Goal: Task Accomplishment & Management: Complete application form

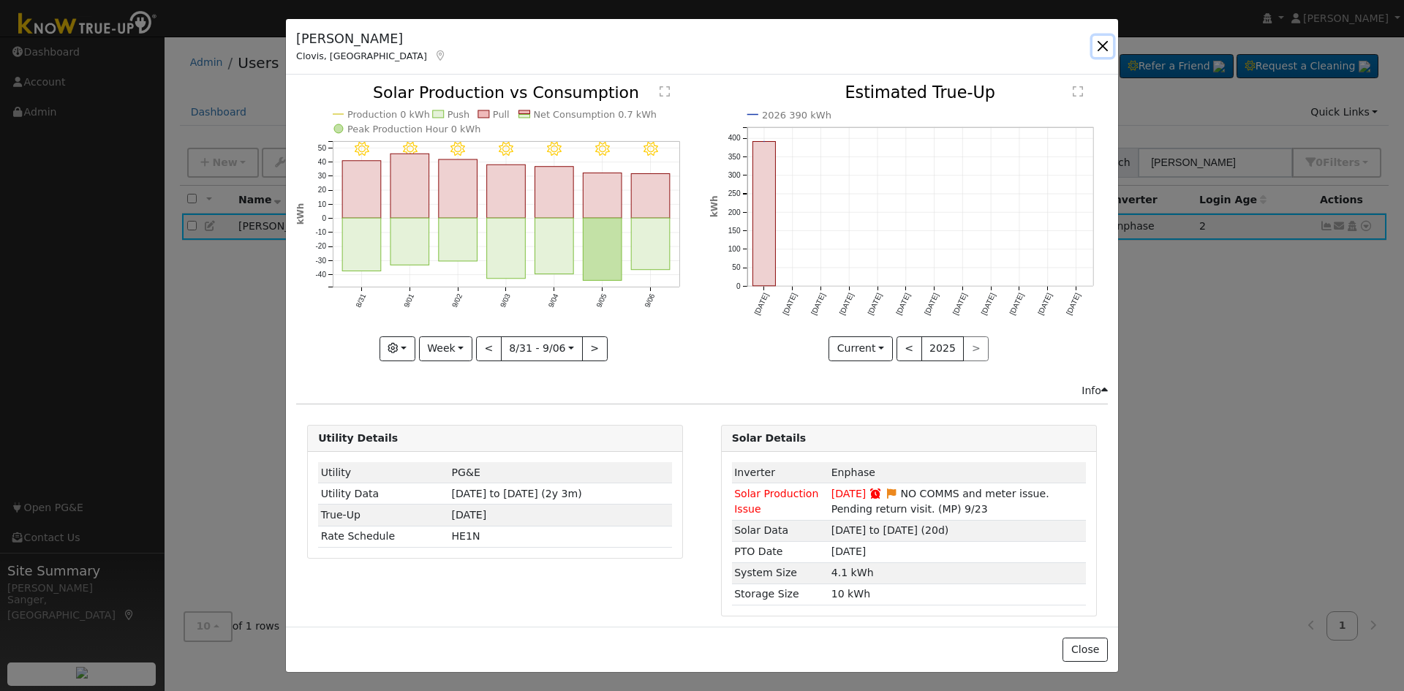
click at [1102, 44] on button "button" at bounding box center [1103, 46] width 20 height 20
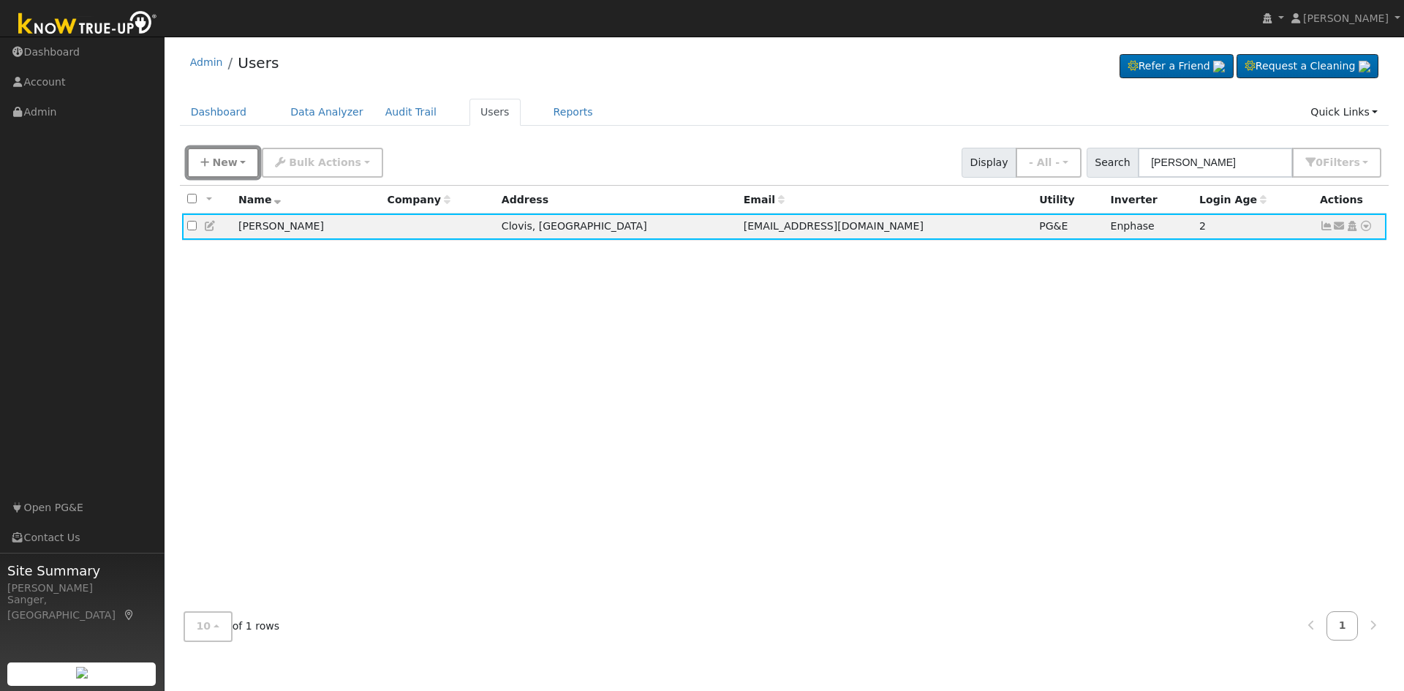
click at [217, 164] on span "New" at bounding box center [224, 163] width 25 height 12
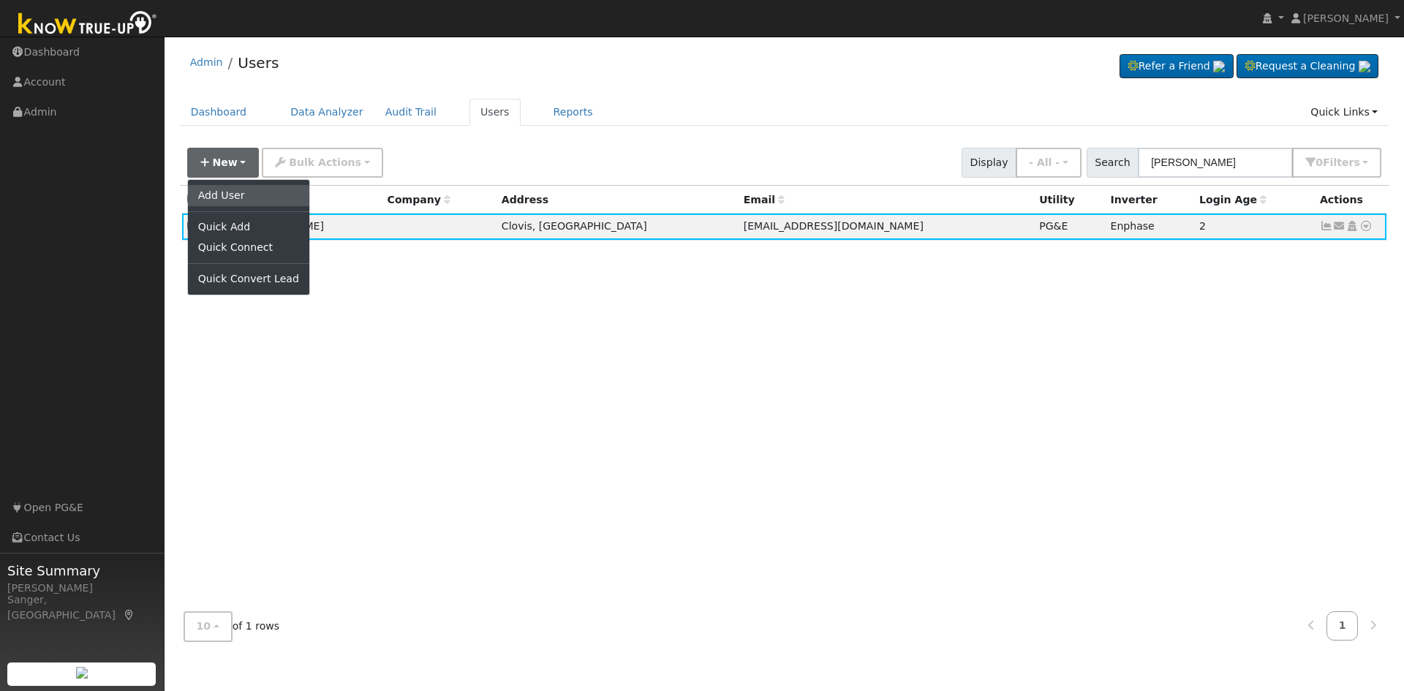
click at [275, 198] on link "Add User" at bounding box center [248, 195] width 121 height 20
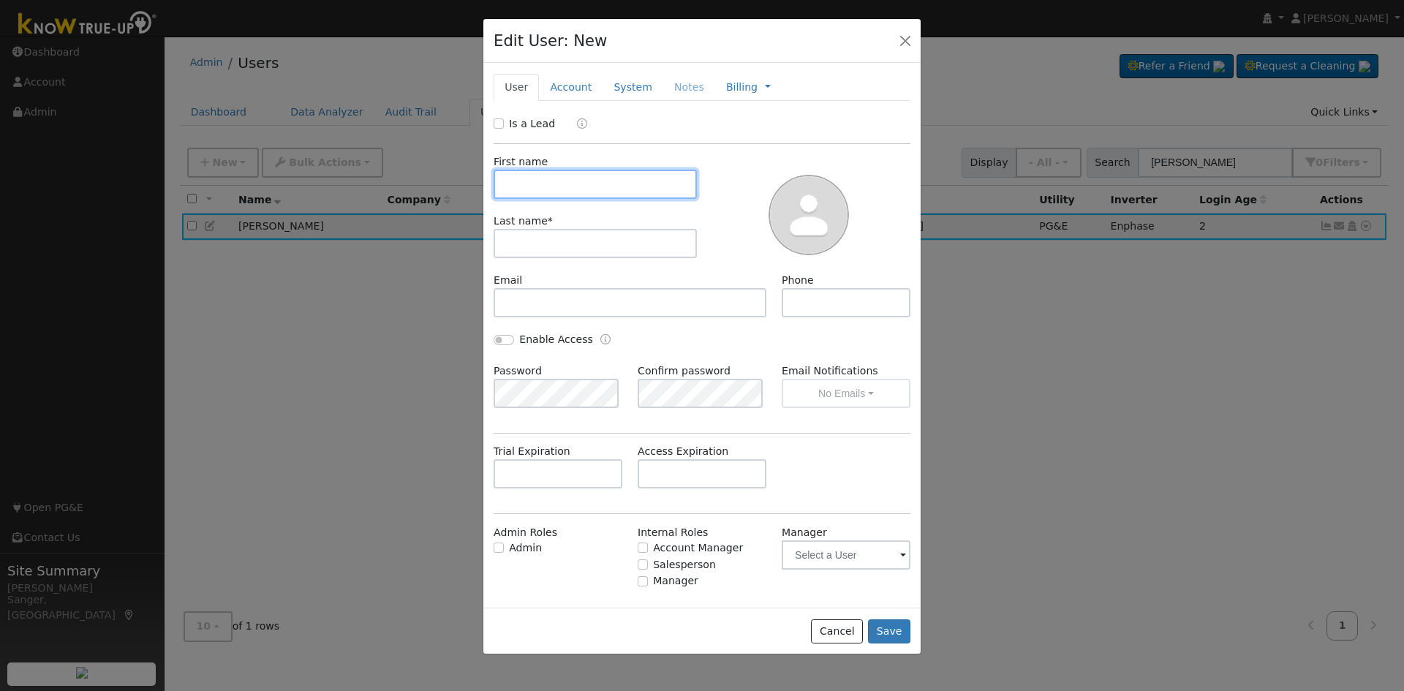
click at [589, 184] on input "text" at bounding box center [595, 184] width 203 height 29
paste input "[PERSON_NAME]"
type input "[PERSON_NAME]"
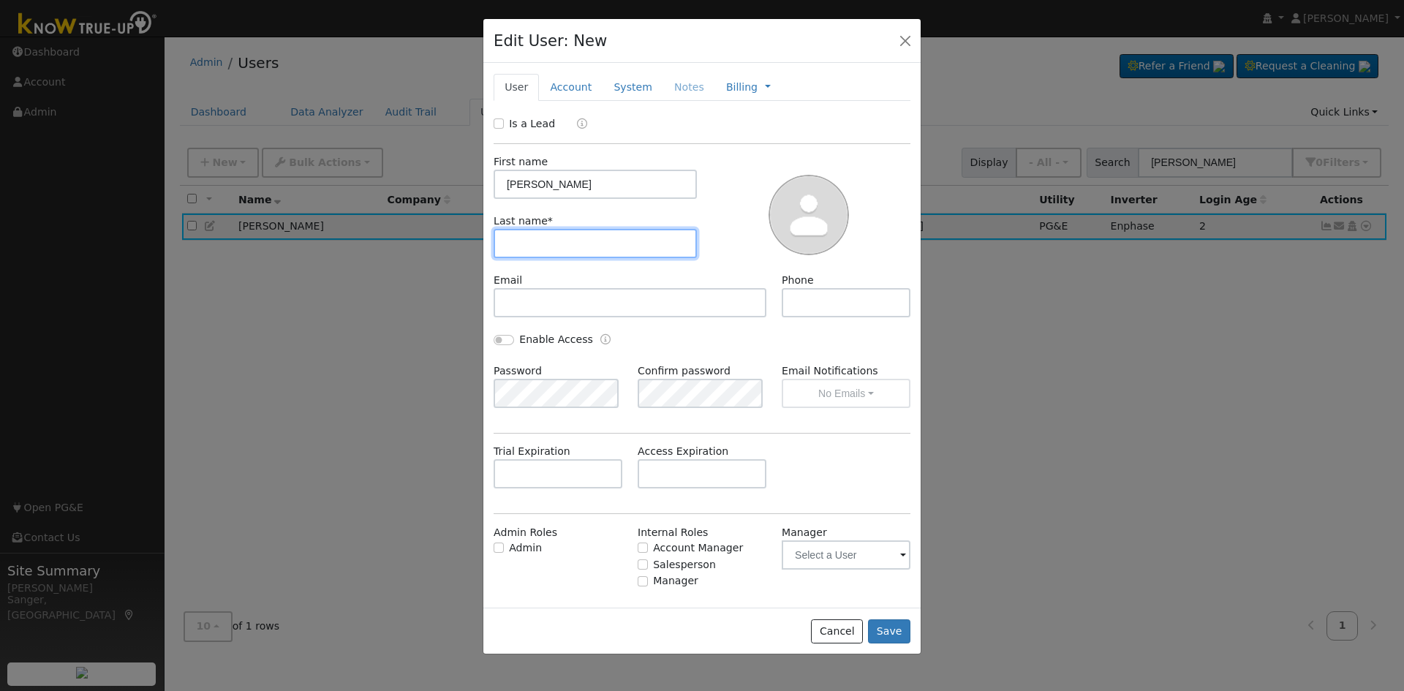
click at [572, 253] on input "text" at bounding box center [595, 243] width 203 height 29
paste input "[PERSON_NAME]"
drag, startPoint x: 530, startPoint y: 244, endPoint x: 467, endPoint y: 248, distance: 63.0
click at [467, 248] on div "Edit User: New Select an Ac... New Account Nickname Cancel Create Are you sure …" at bounding box center [702, 345] width 1404 height 691
type input "Salmon"
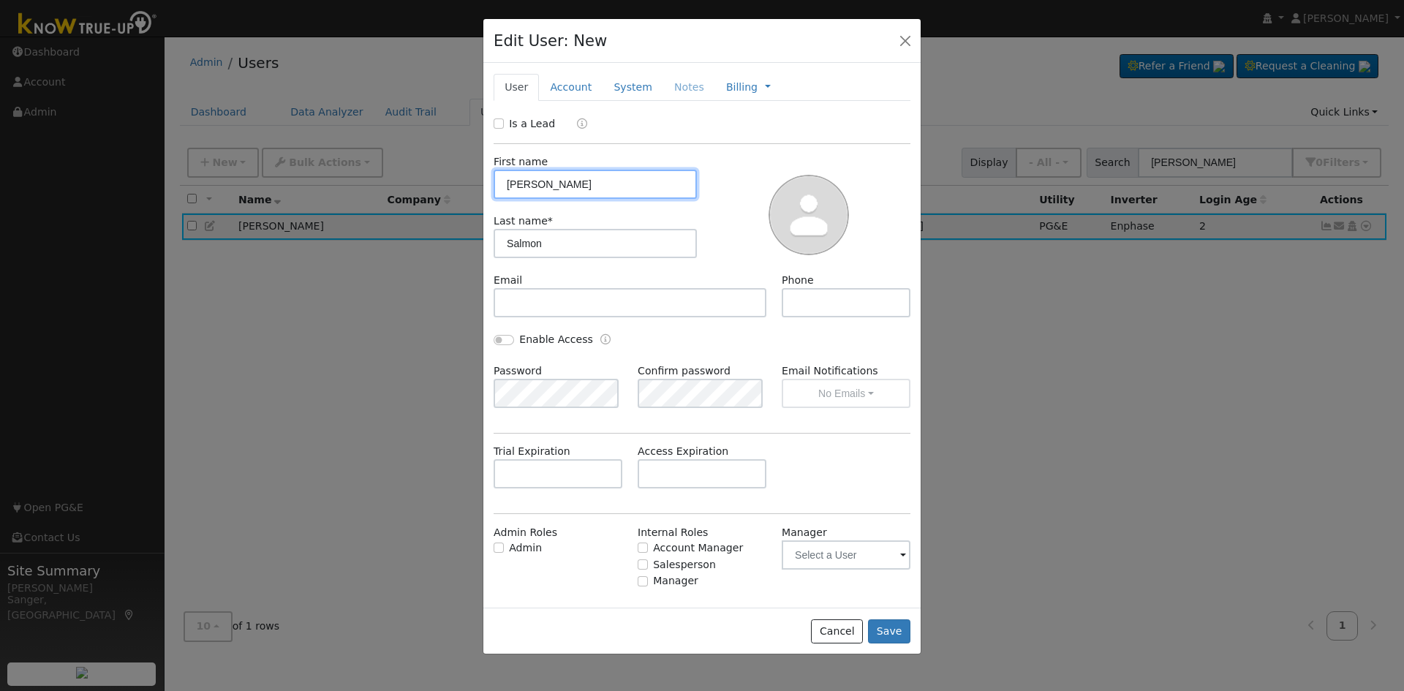
drag, startPoint x: 537, startPoint y: 181, endPoint x: 619, endPoint y: 187, distance: 82.1
click at [619, 187] on input "[PERSON_NAME]" at bounding box center [595, 184] width 203 height 29
type input "[PERSON_NAME]"
click at [495, 121] on input "Is a Lead" at bounding box center [499, 124] width 10 height 10
checkbox input "true"
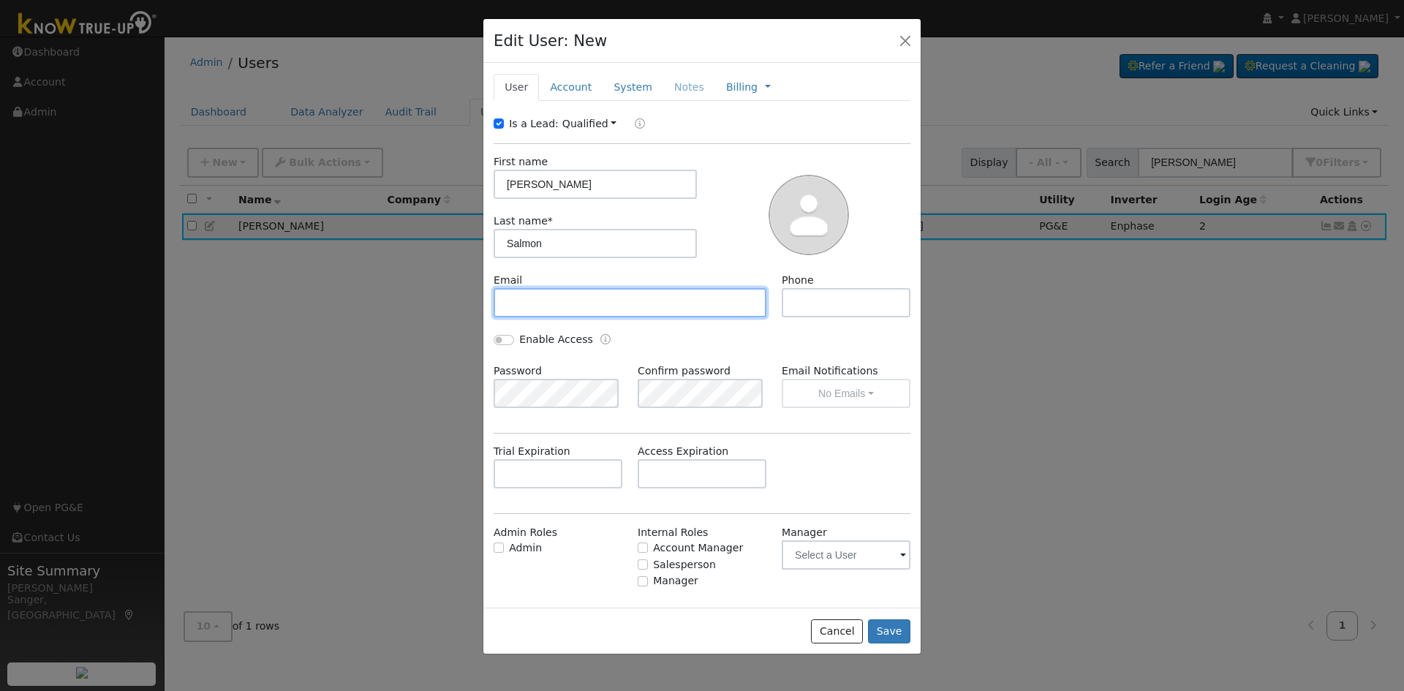
click at [599, 299] on input "text" at bounding box center [630, 302] width 273 height 29
paste input "[EMAIL_ADDRESS][DOMAIN_NAME]"
type input "[EMAIL_ADDRESS][DOMAIN_NAME]"
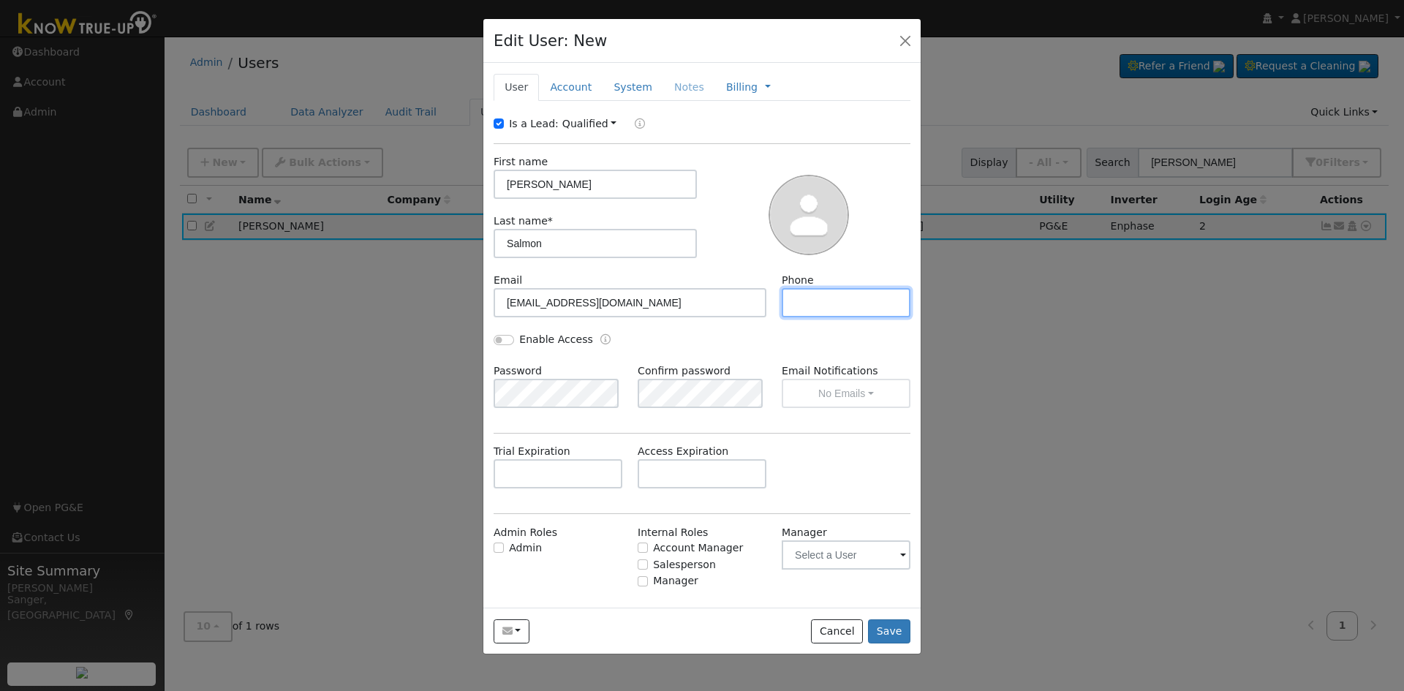
click at [846, 304] on input "text" at bounding box center [846, 302] width 129 height 29
paste input "[PHONE_NUMBER]"
type input "[PHONE_NUMBER]"
drag, startPoint x: 560, startPoint y: 86, endPoint x: 955, endPoint y: 182, distance: 405.7
click at [562, 86] on link "Account" at bounding box center [571, 87] width 64 height 27
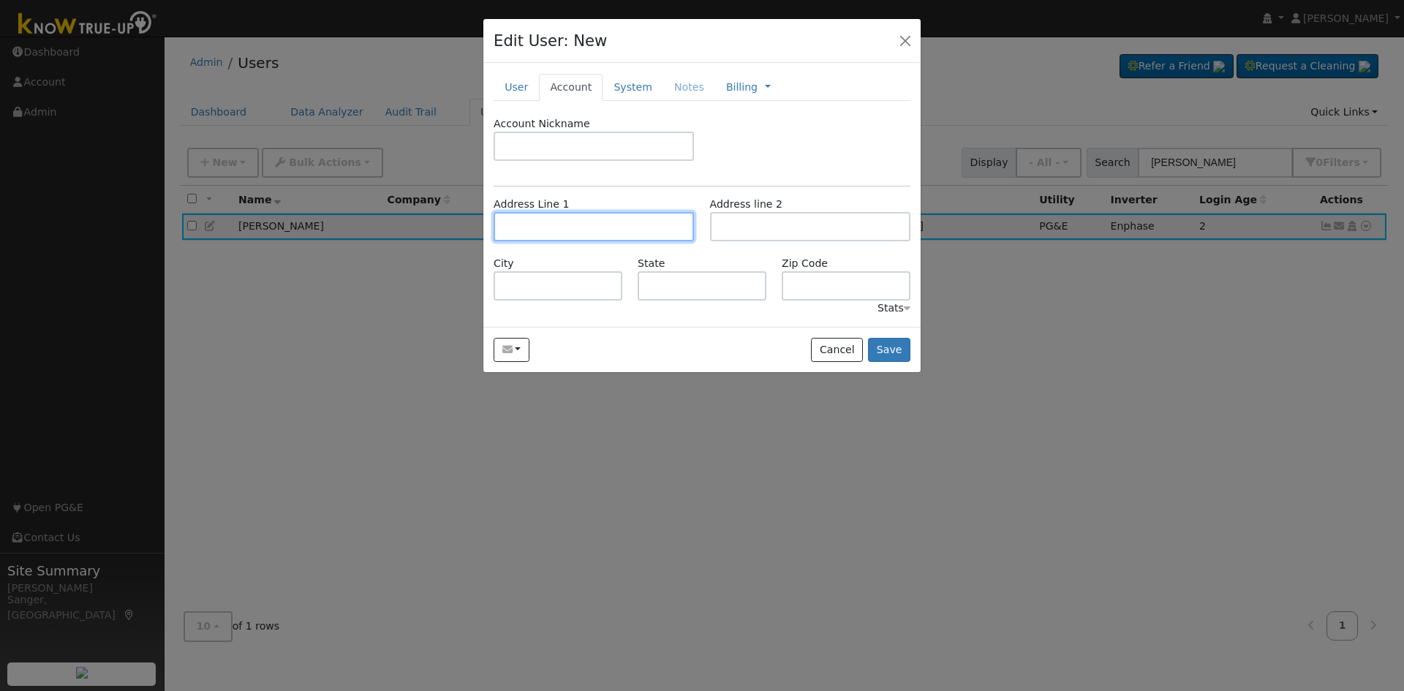
click at [548, 219] on input "text" at bounding box center [594, 226] width 200 height 29
paste input "[STREET_ADDRESS]"
type input "[STREET_ADDRESS]"
type input "Visalia"
type input "CA"
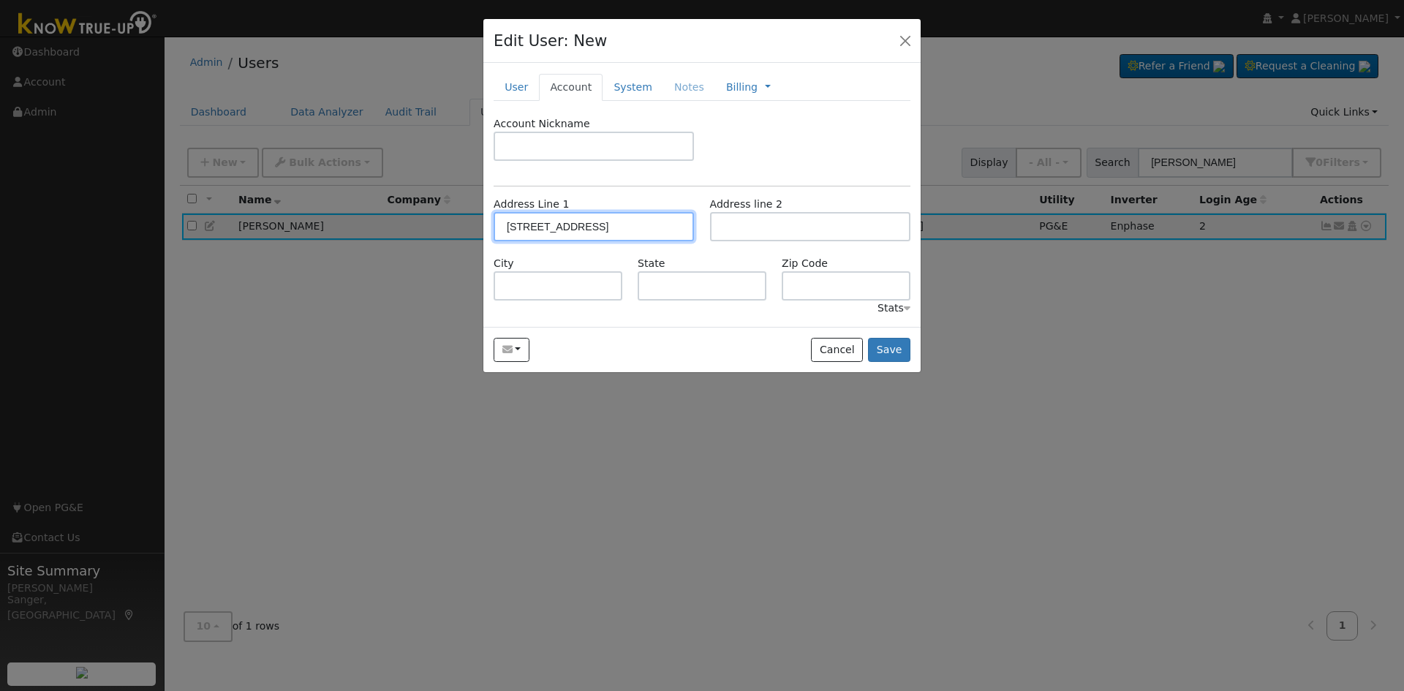
type input "93277"
click at [889, 351] on button "Save" at bounding box center [889, 350] width 42 height 25
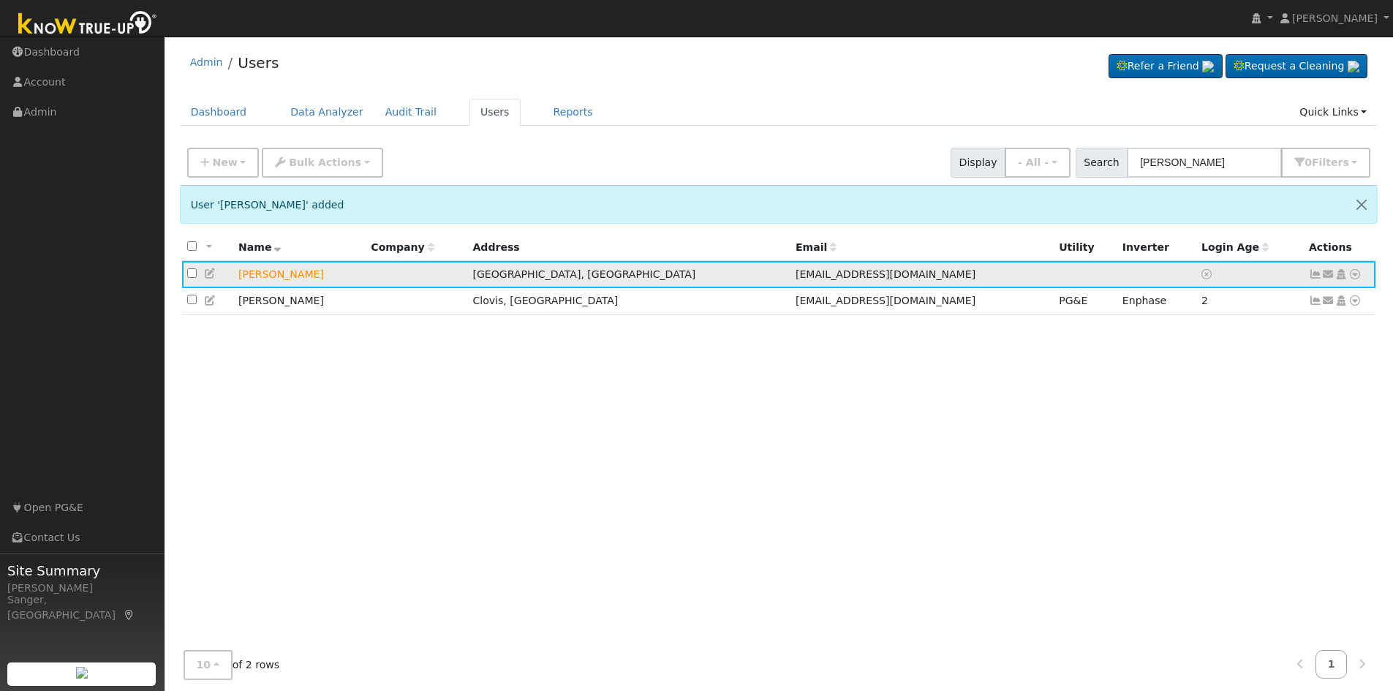
click at [1329, 275] on icon at bounding box center [1329, 274] width 13 height 10
click at [1277, 303] on link "Send Email..." at bounding box center [1284, 300] width 102 height 20
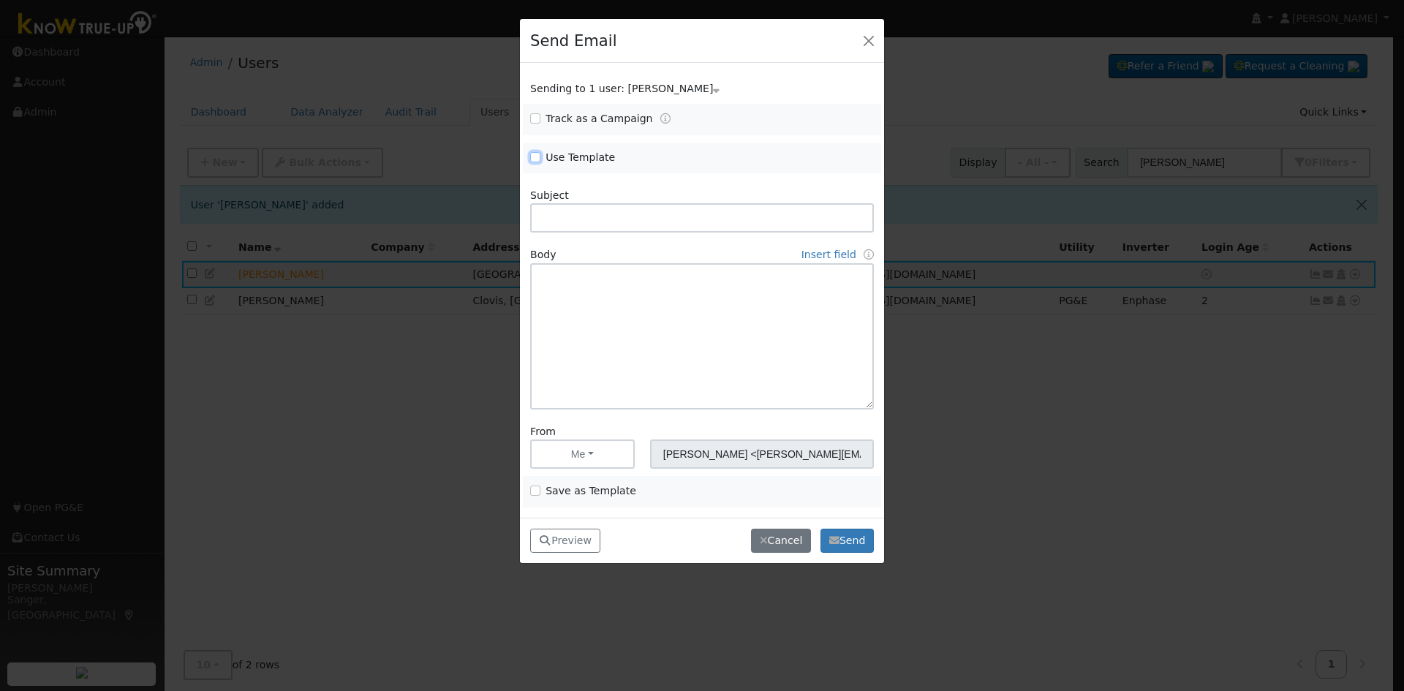
click at [538, 154] on input "Use Template" at bounding box center [535, 157] width 10 height 10
checkbox input "true"
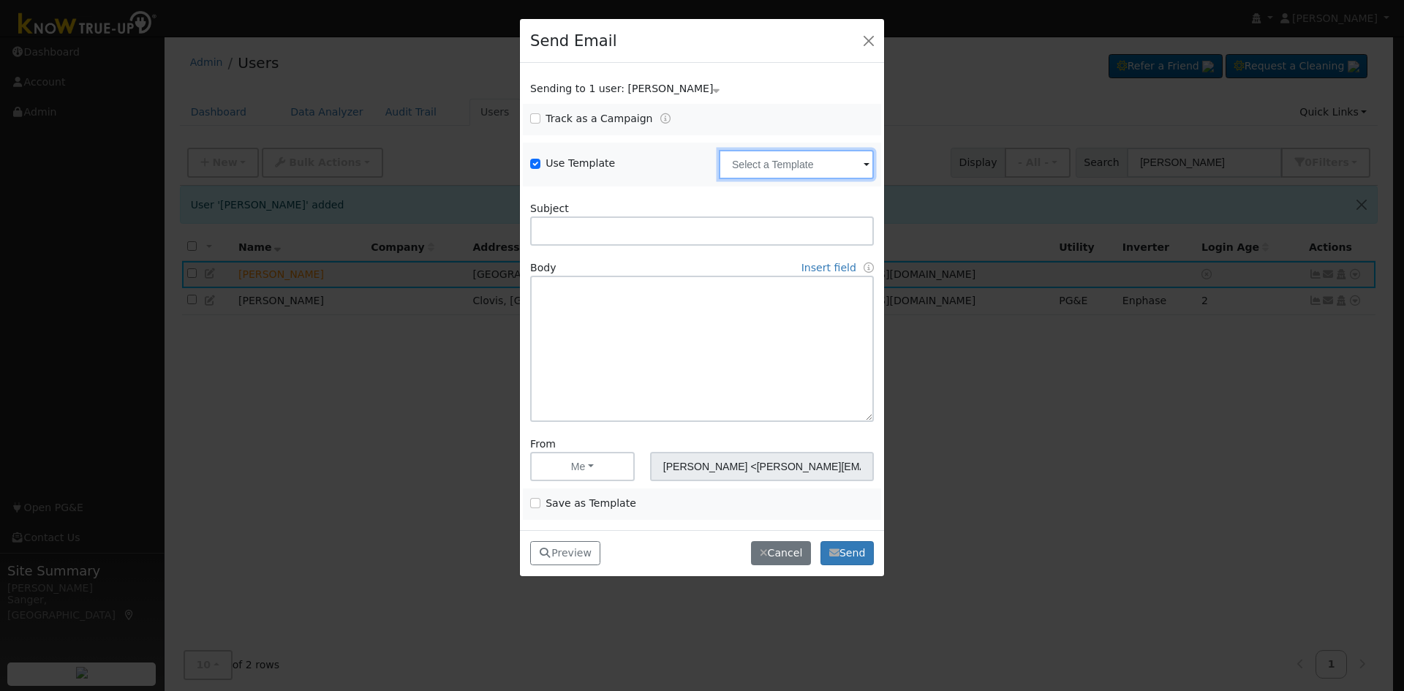
click at [761, 162] on input "text" at bounding box center [796, 164] width 155 height 29
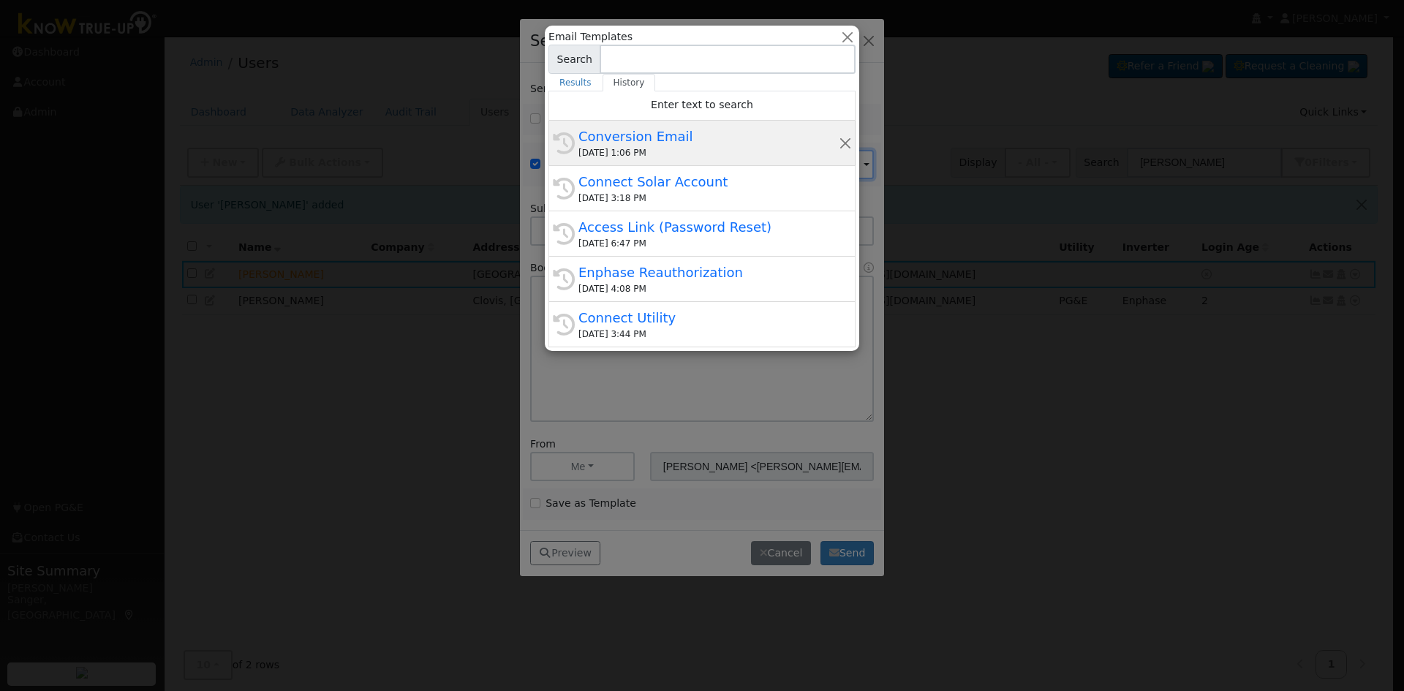
click at [639, 151] on div "[DATE] 1:06 PM" at bounding box center [709, 152] width 260 height 13
type input "Conversion Email"
type input "Connect Your Utility Account"
type textarea "Dear {user_fname}, The first step is to connect your electric utility account. …"
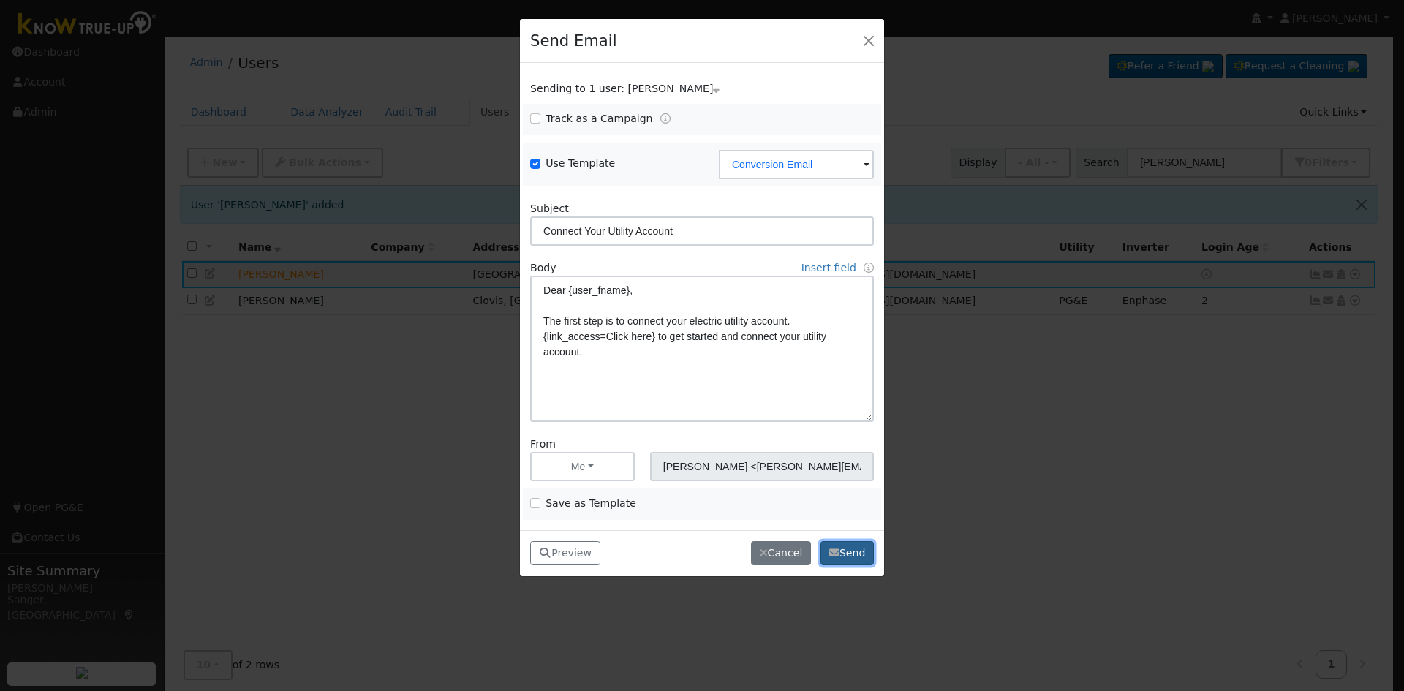
click at [849, 543] on button "Send" at bounding box center [847, 553] width 53 height 25
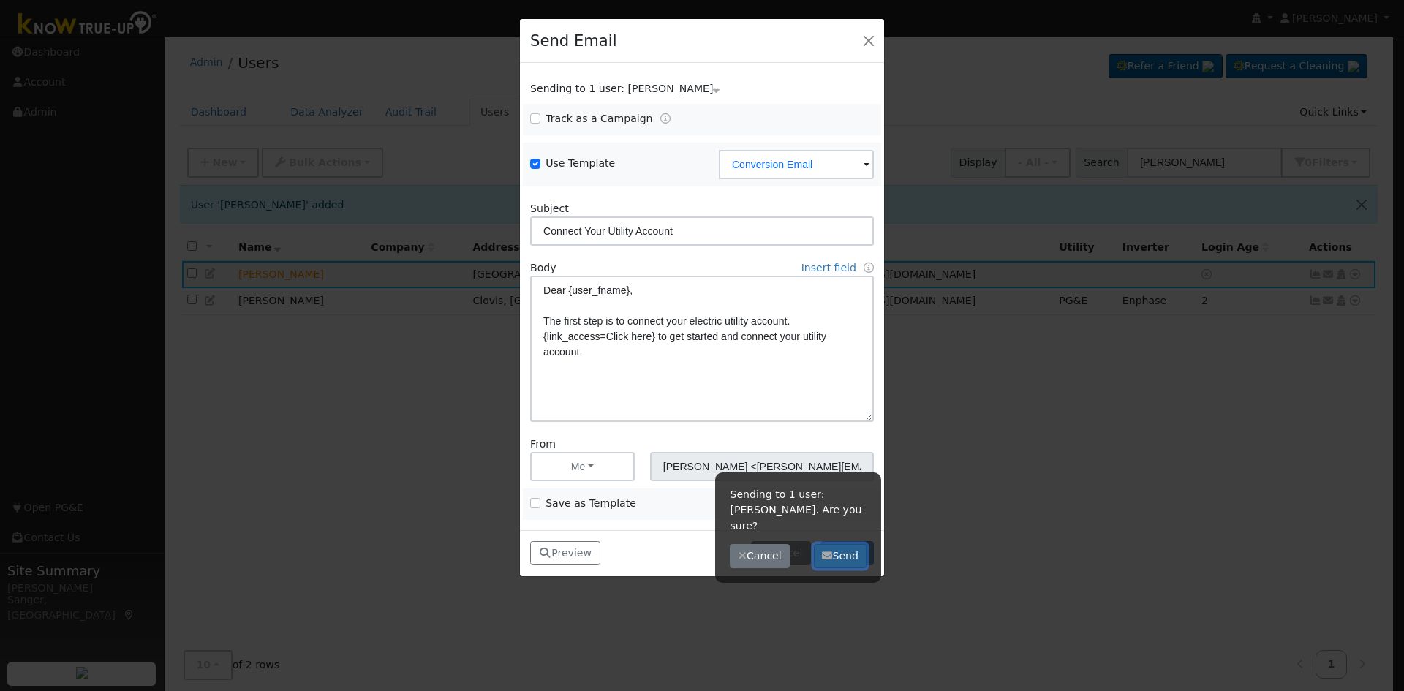
drag, startPoint x: 844, startPoint y: 546, endPoint x: 939, endPoint y: 451, distance: 134.5
click at [846, 544] on button "Send" at bounding box center [840, 556] width 53 height 25
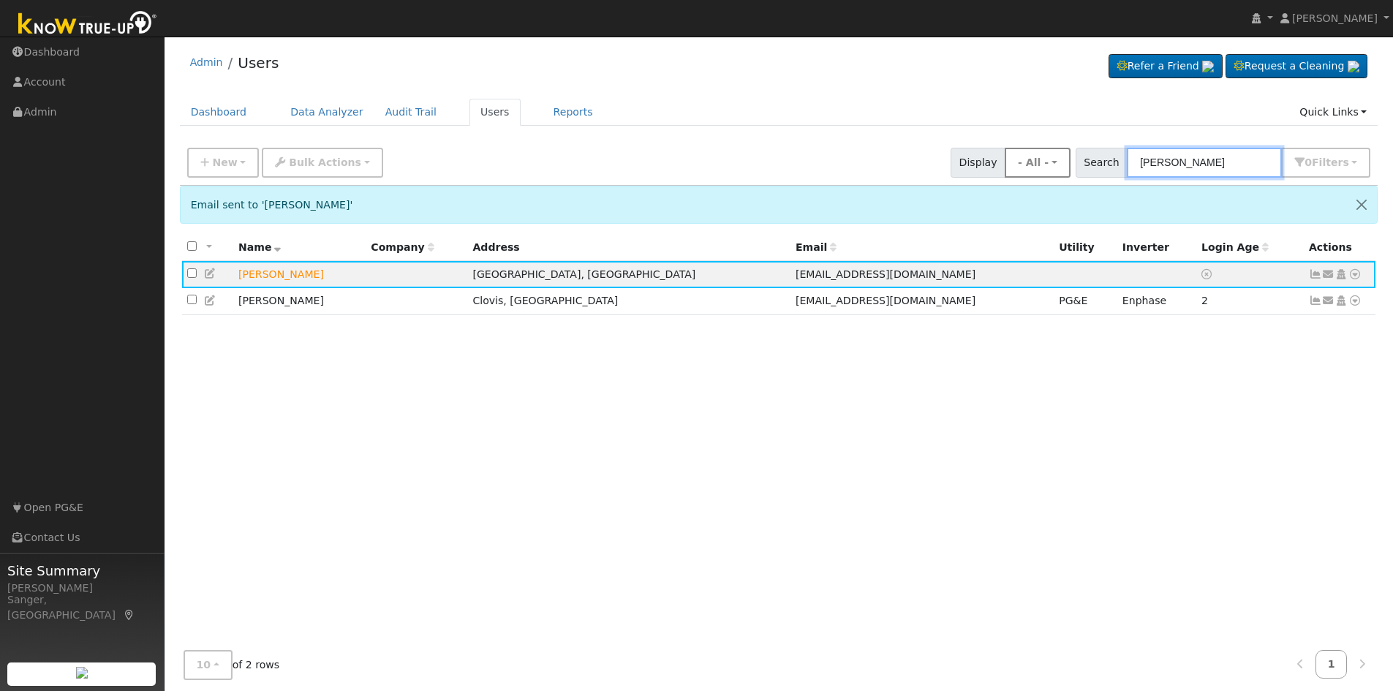
drag, startPoint x: 1227, startPoint y: 164, endPoint x: 1059, endPoint y: 168, distance: 168.3
click at [1059, 168] on div "New Add User Quick Add Quick Connect Quick Convert Lead Bulk Actions Send Email…" at bounding box center [778, 160] width 1189 height 35
paste input "[PERSON_NAME]"
type input "[PERSON_NAME]"
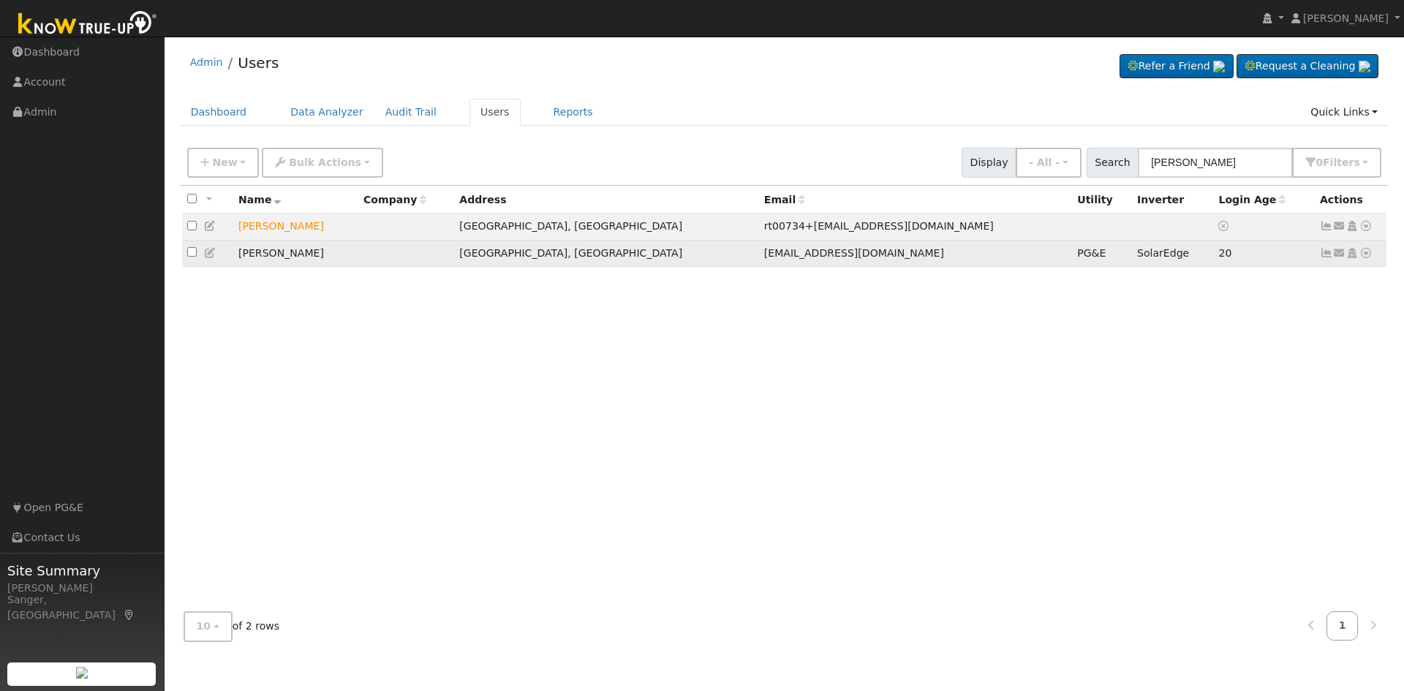
click at [1366, 251] on icon at bounding box center [1366, 253] width 13 height 10
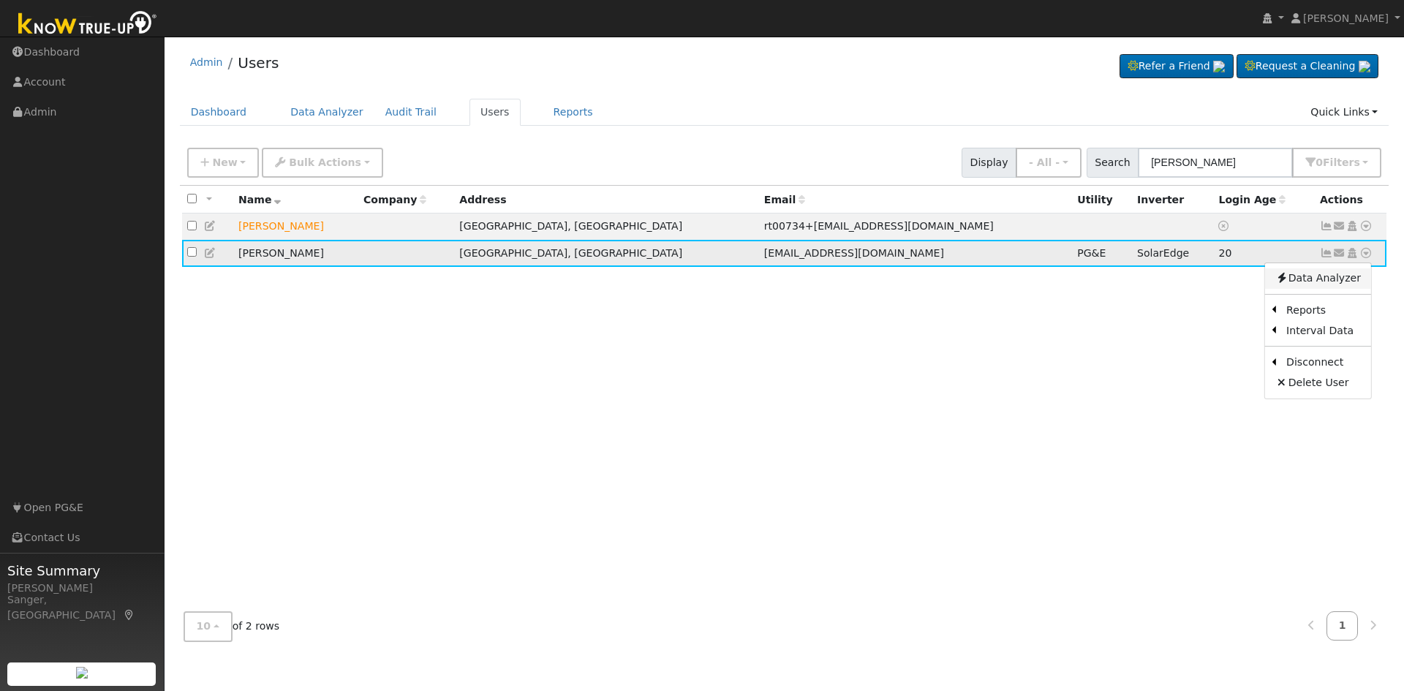
click at [1306, 285] on link "Data Analyzer" at bounding box center [1318, 278] width 106 height 20
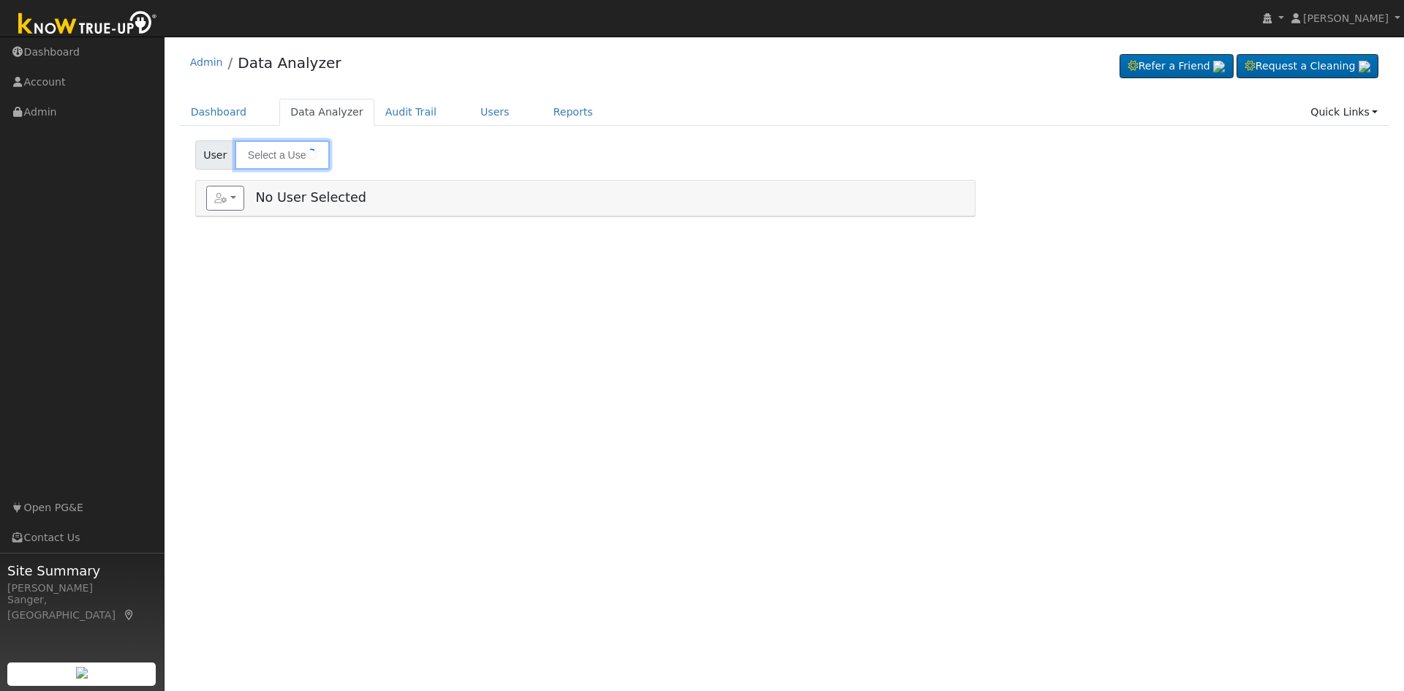
type input "[PERSON_NAME]"
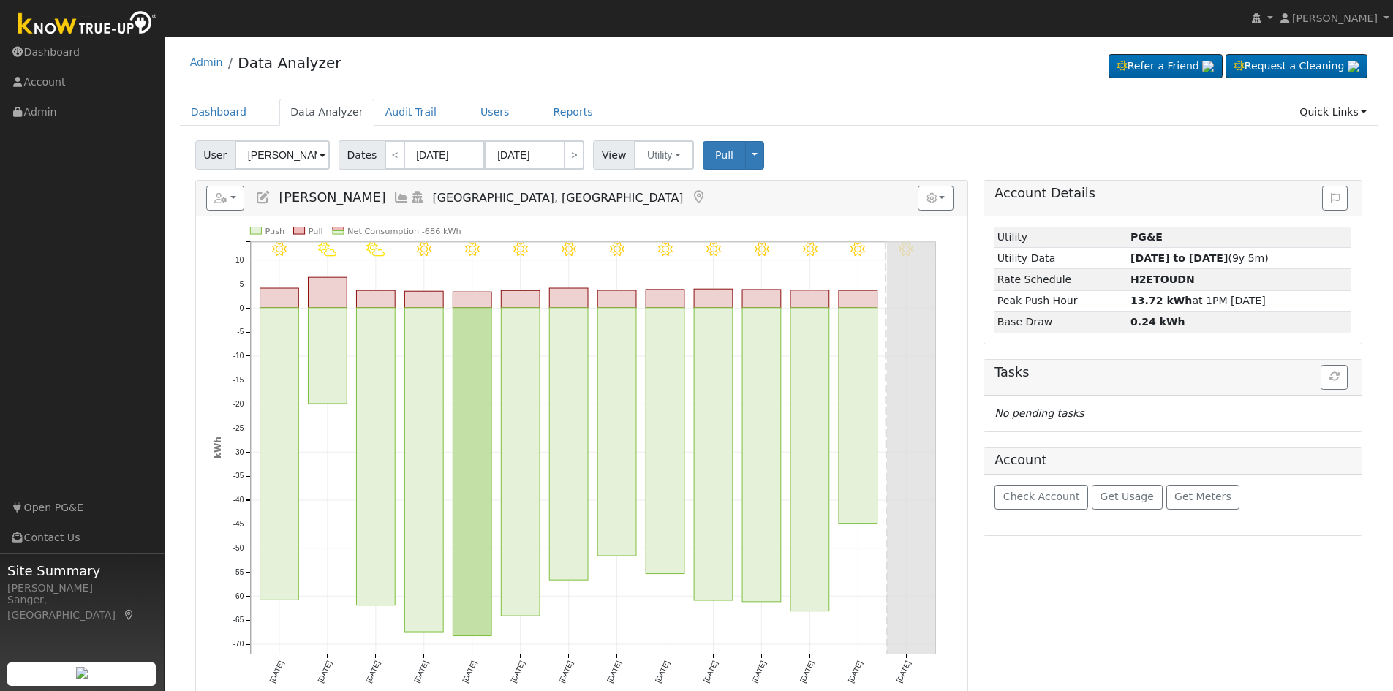
click at [402, 200] on icon at bounding box center [402, 197] width 16 height 13
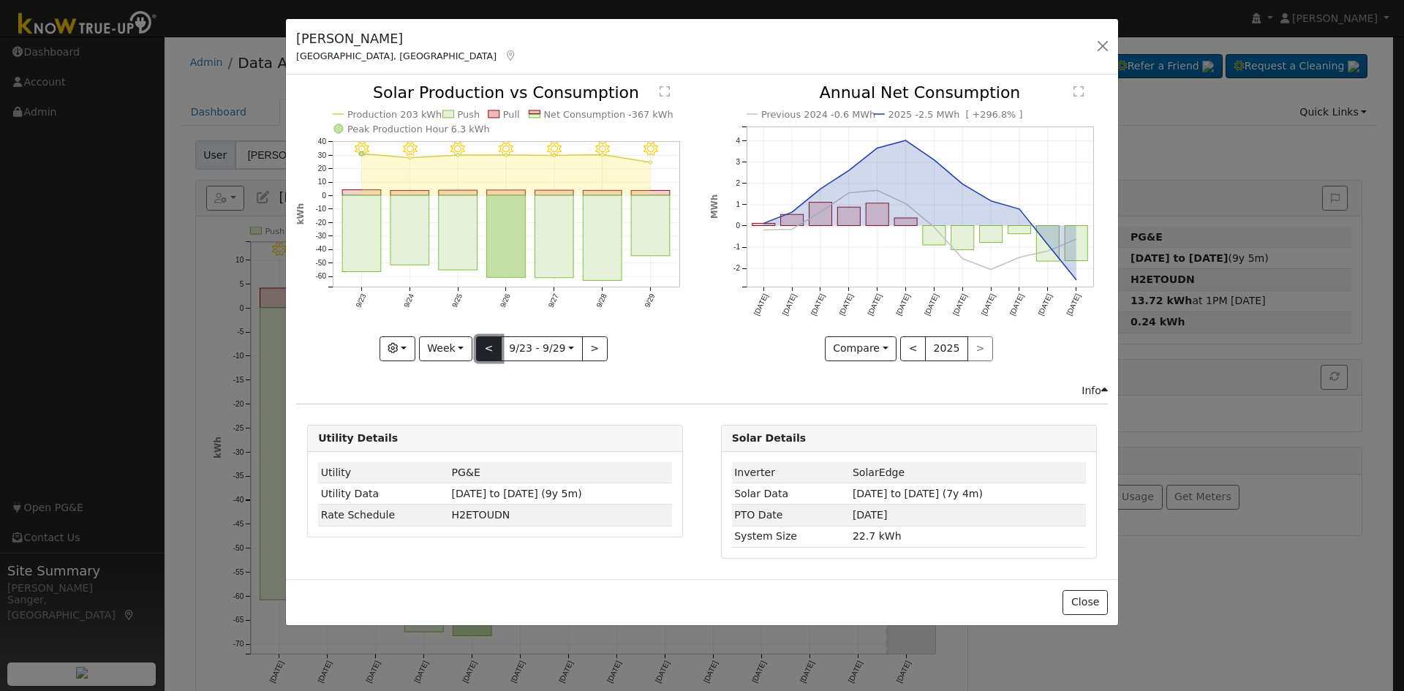
click at [491, 342] on button "<" at bounding box center [489, 348] width 26 height 25
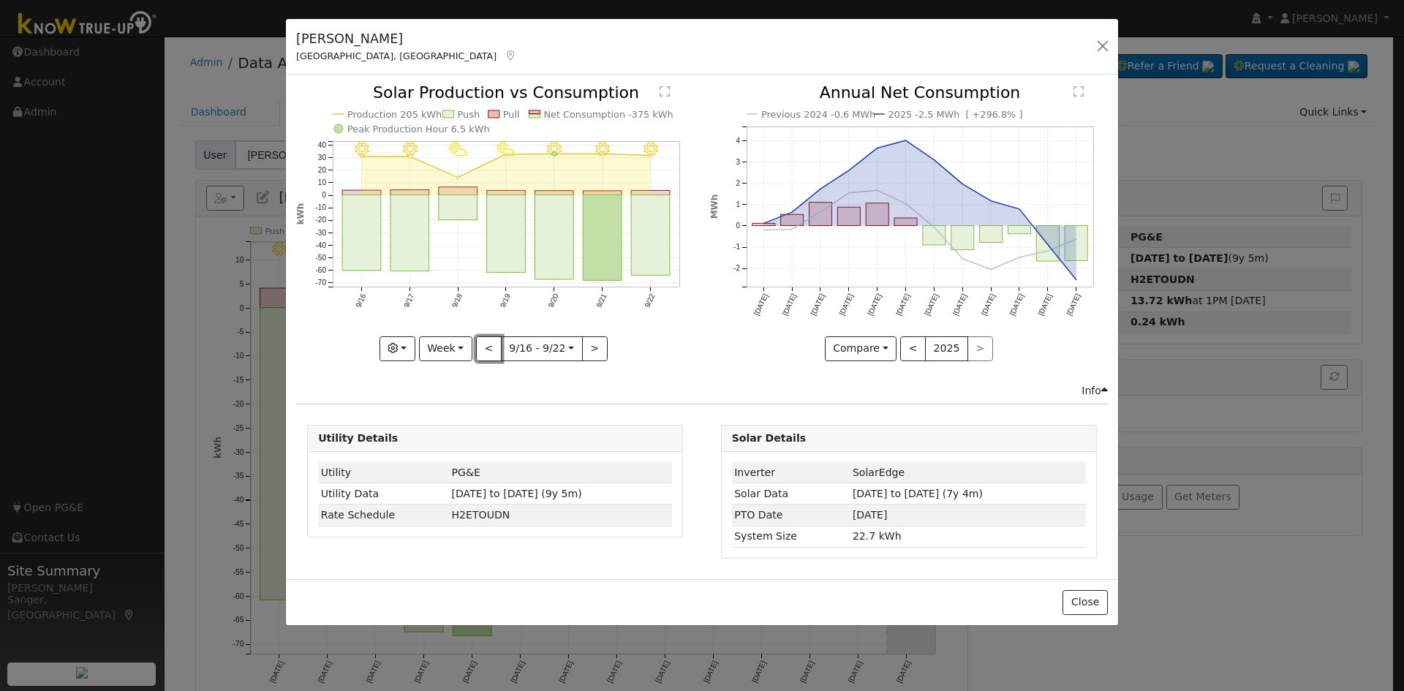
click at [488, 344] on button "<" at bounding box center [489, 348] width 26 height 25
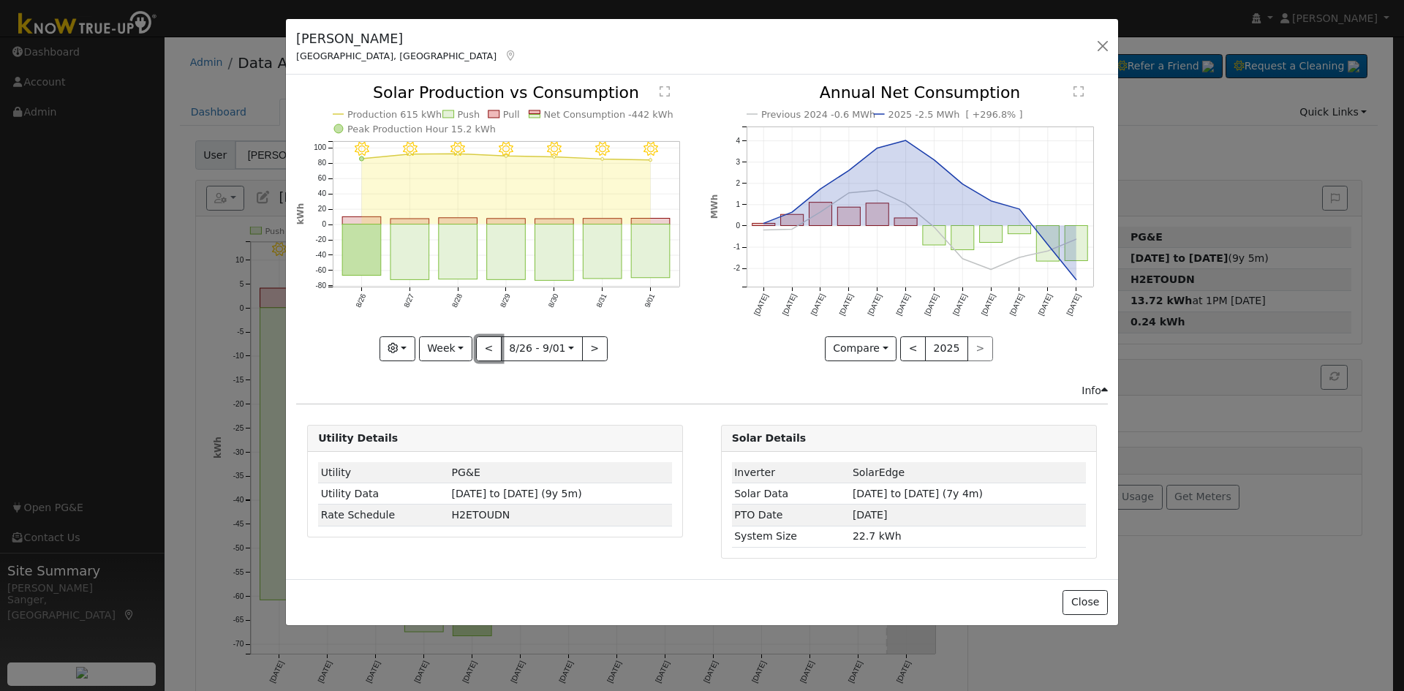
click at [488, 344] on button "<" at bounding box center [489, 348] width 26 height 25
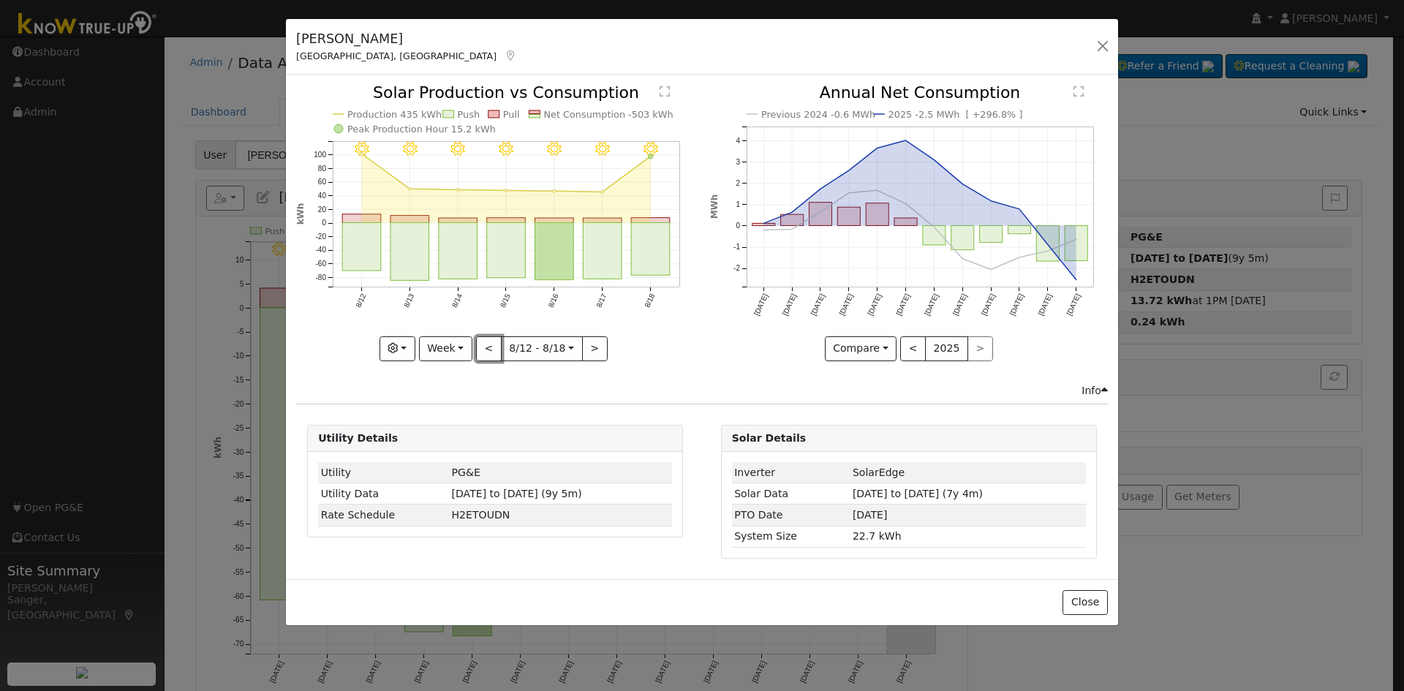
click at [488, 344] on button "<" at bounding box center [489, 348] width 26 height 25
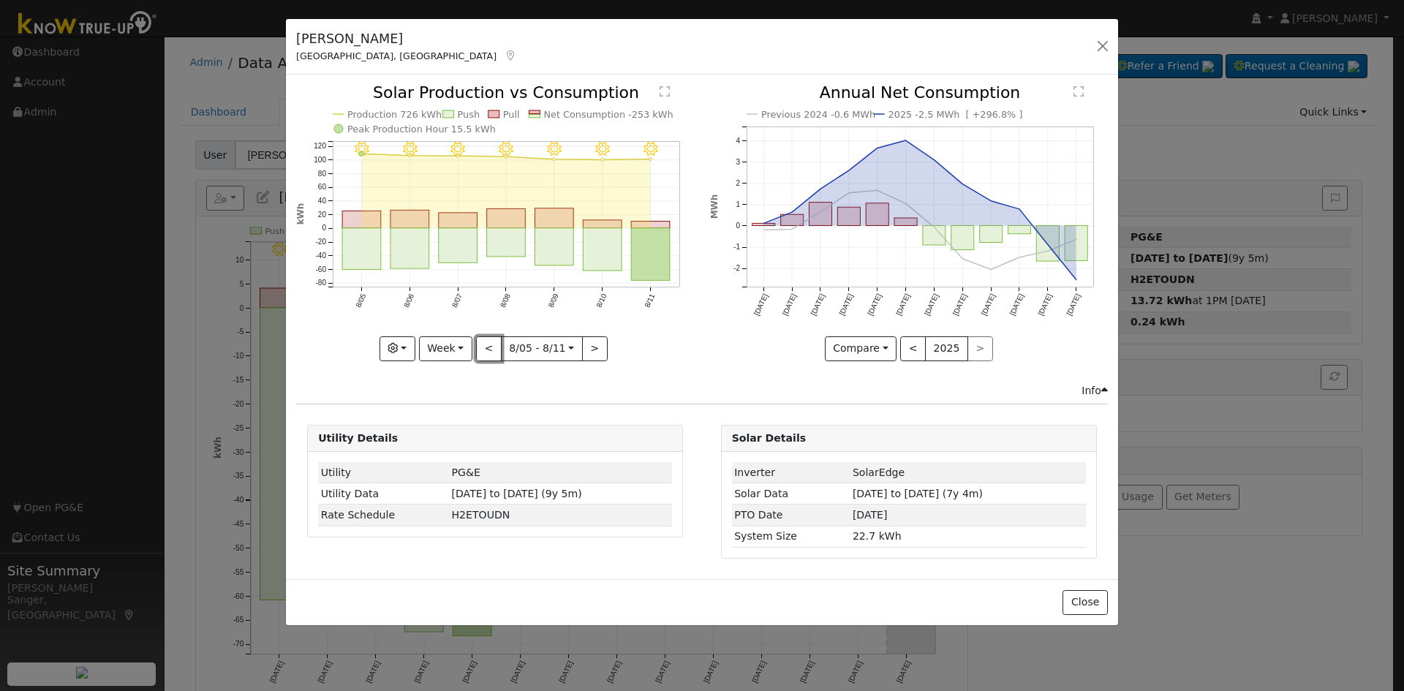
click at [488, 344] on button "<" at bounding box center [489, 348] width 26 height 25
type input "2025-07-22"
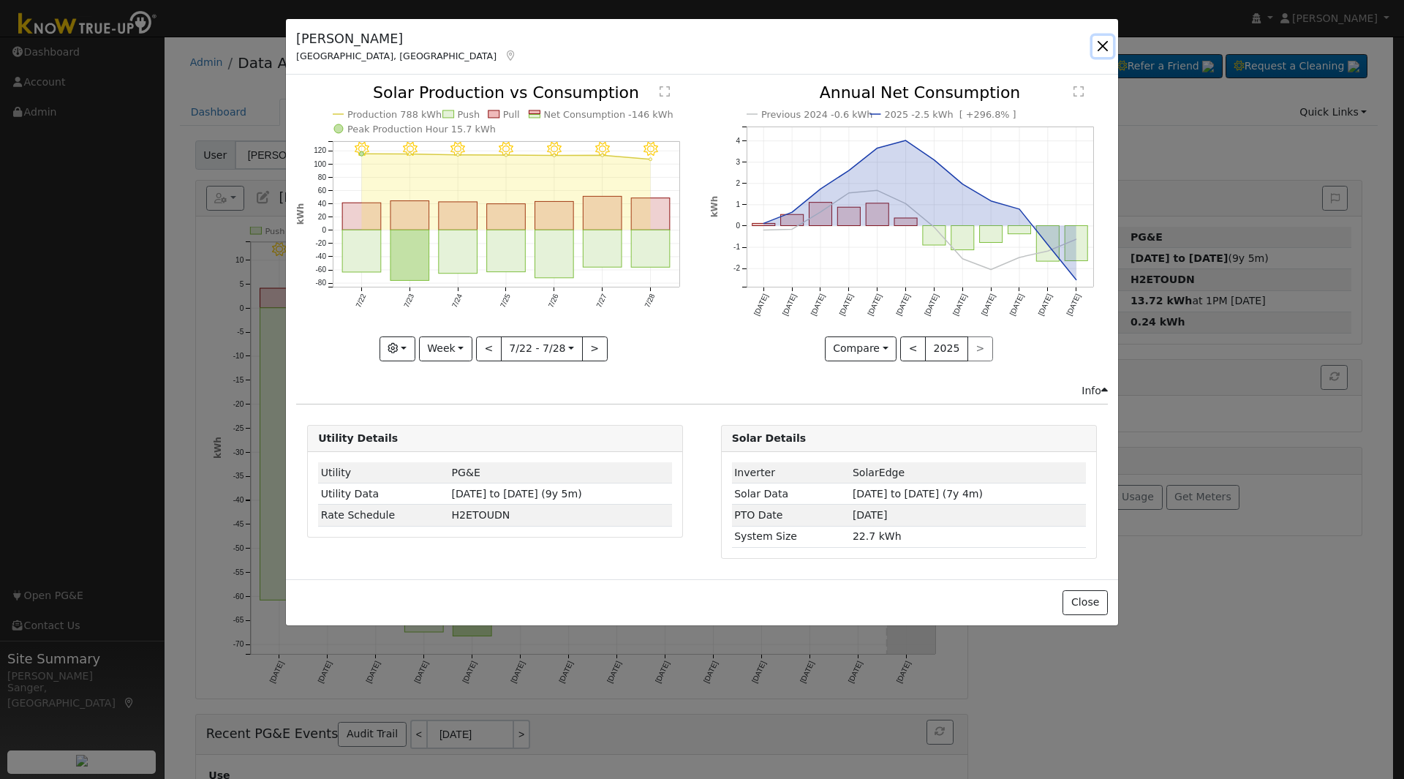
click at [1103, 45] on button "button" at bounding box center [1103, 46] width 20 height 20
